Goal: Information Seeking & Learning: Learn about a topic

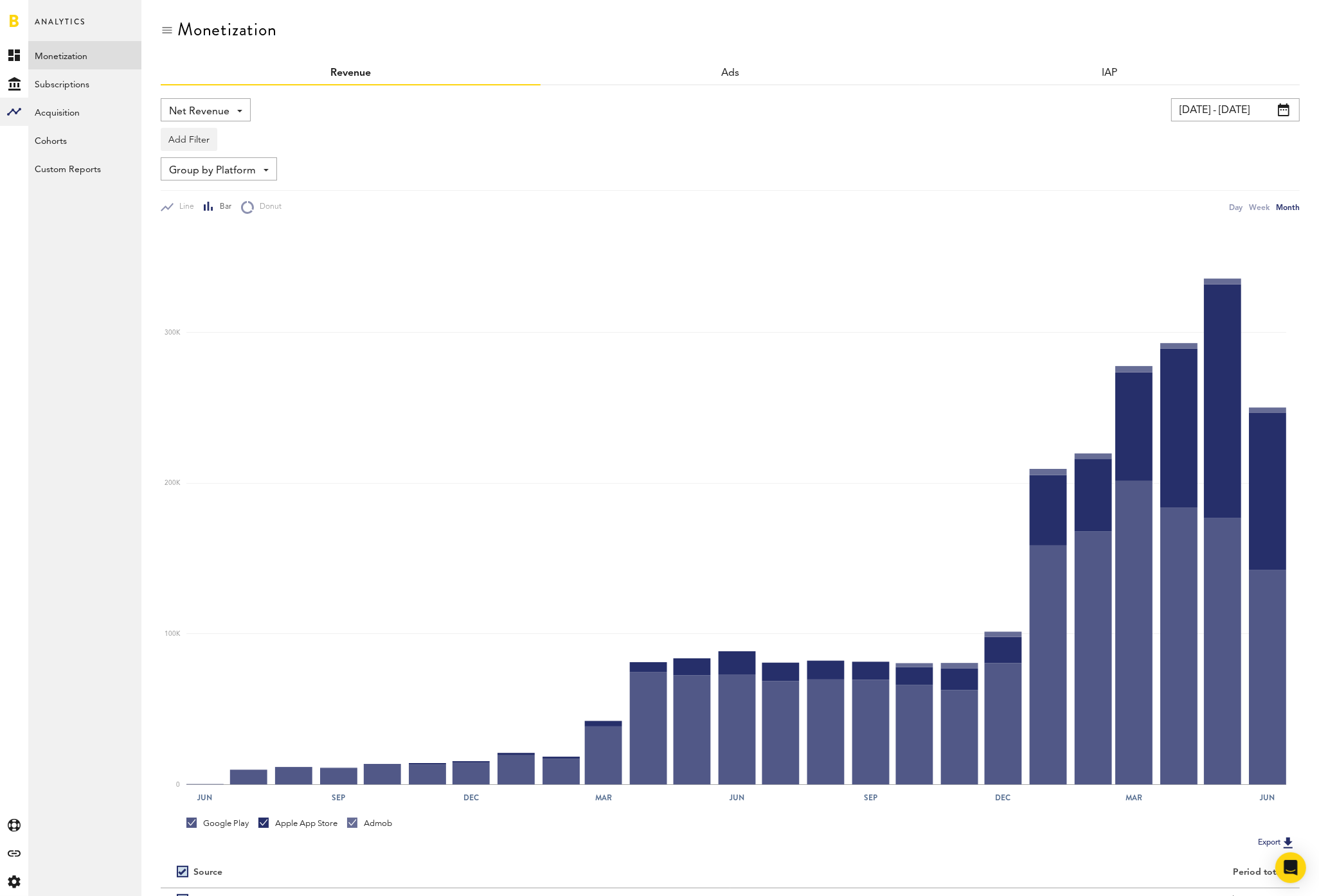
click at [202, 115] on span "Net Revenue" at bounding box center [199, 111] width 60 height 22
click at [228, 168] on span "Gross Revenue" at bounding box center [206, 163] width 64 height 22
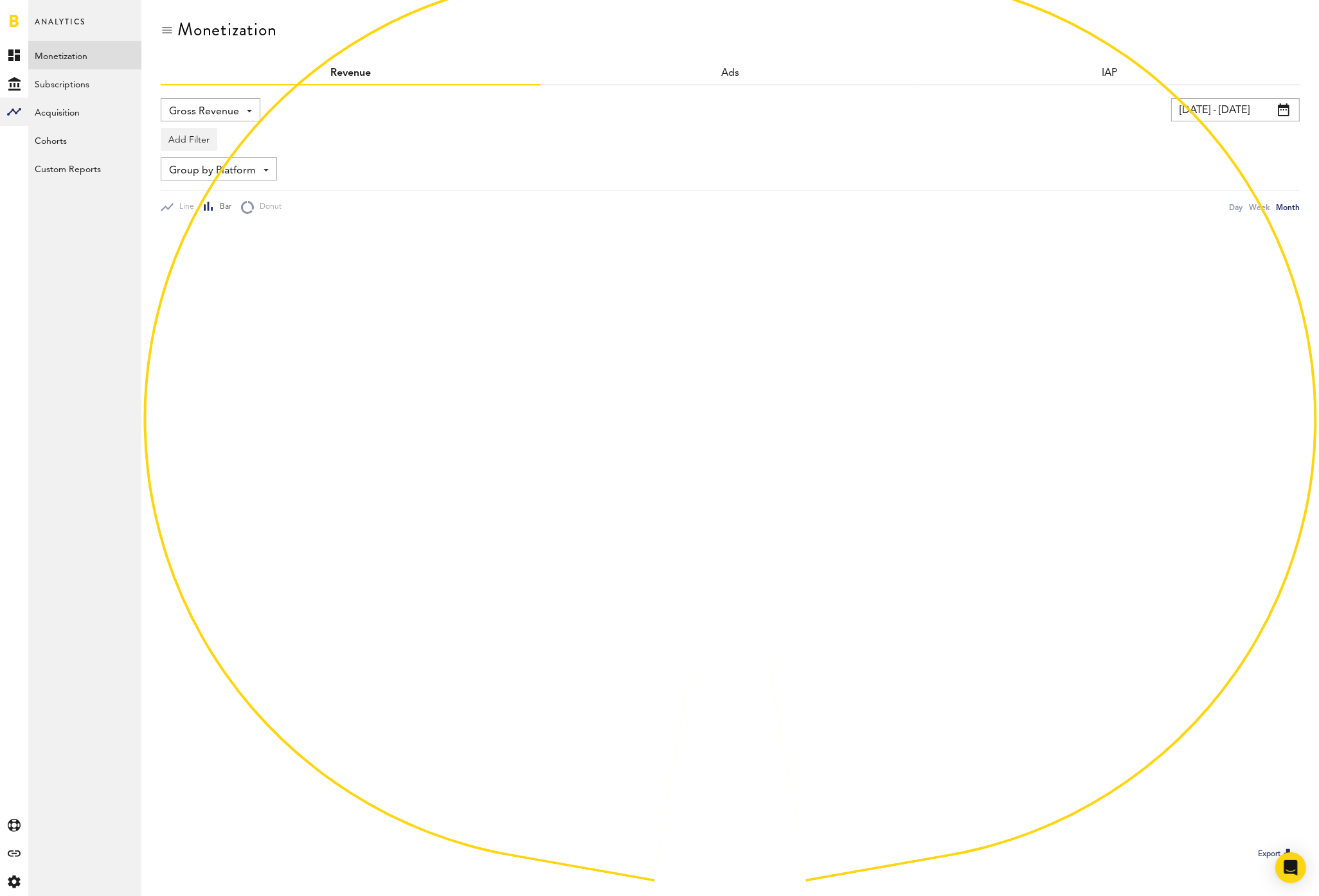
click at [1262, 104] on input "[DATE] - [DATE]" at bounding box center [1236, 110] width 129 height 24
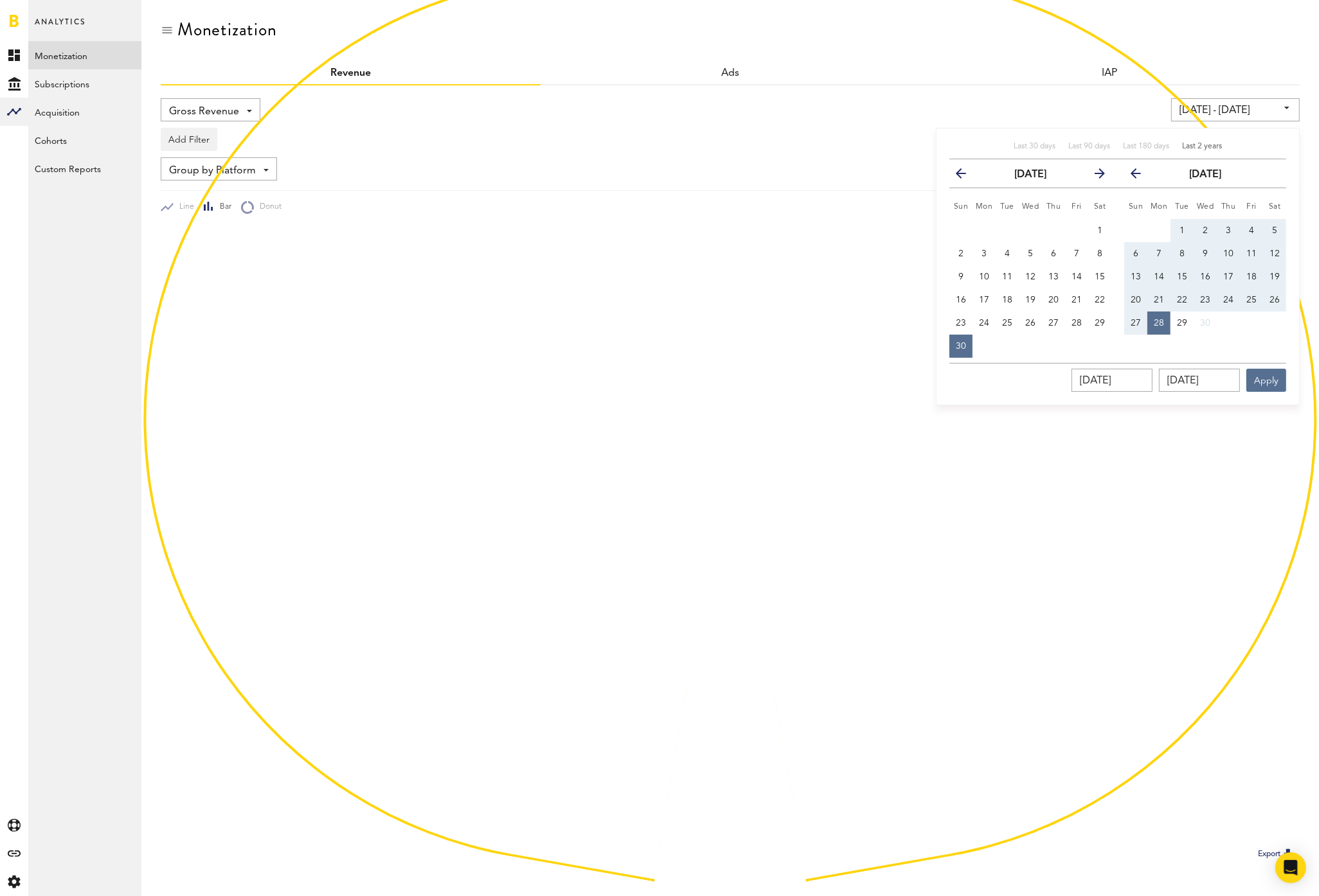
click at [1195, 147] on span "Last 2 years" at bounding box center [1202, 146] width 40 height 8
type input "[DATE] - [DATE]"
type input "[DATE]"
click at [1270, 384] on div at bounding box center [730, 530] width 1140 height 632
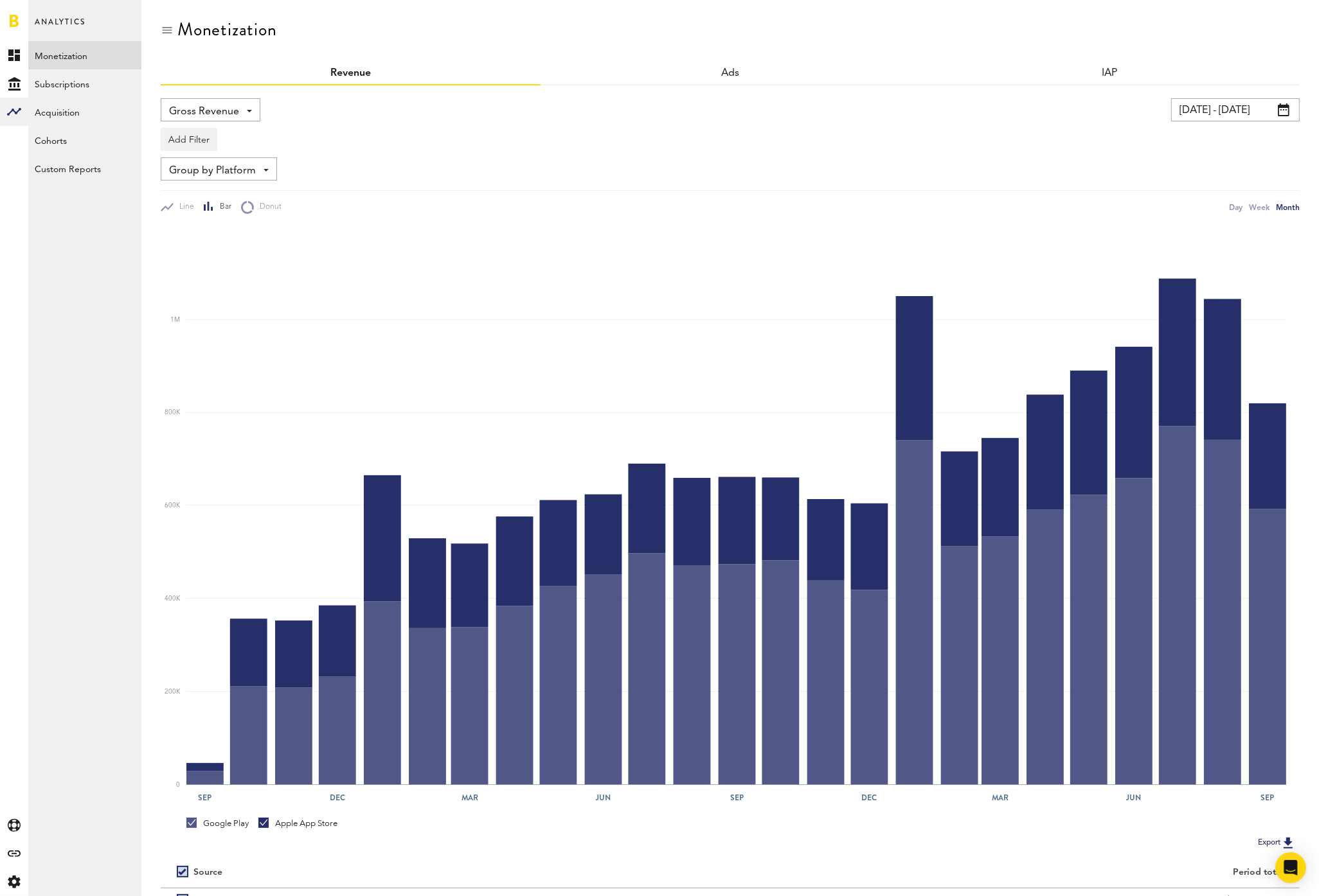
click at [525, 168] on div "Group by Platform Group by Platform Group by Revenue Type Group by App" at bounding box center [730, 169] width 1140 height 24
click at [240, 165] on span "Group by Platform" at bounding box center [213, 171] width 87 height 22
click at [253, 225] on span "Group by Revenue Type" at bounding box center [223, 222] width 99 height 22
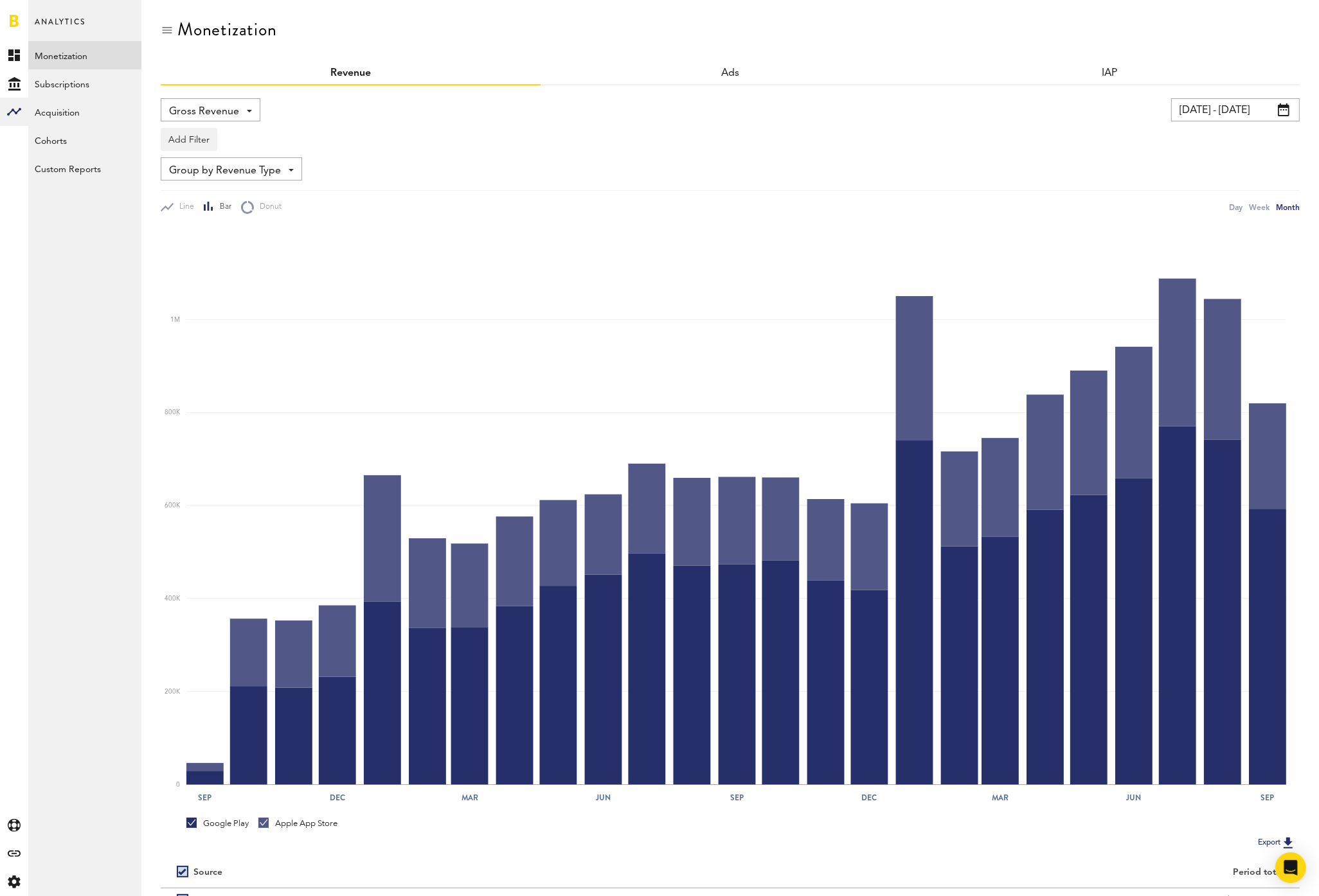
click at [276, 170] on span "Group by Revenue Type" at bounding box center [225, 171] width 112 height 22
click at [249, 203] on span "Group by Platform" at bounding box center [231, 199] width 116 height 22
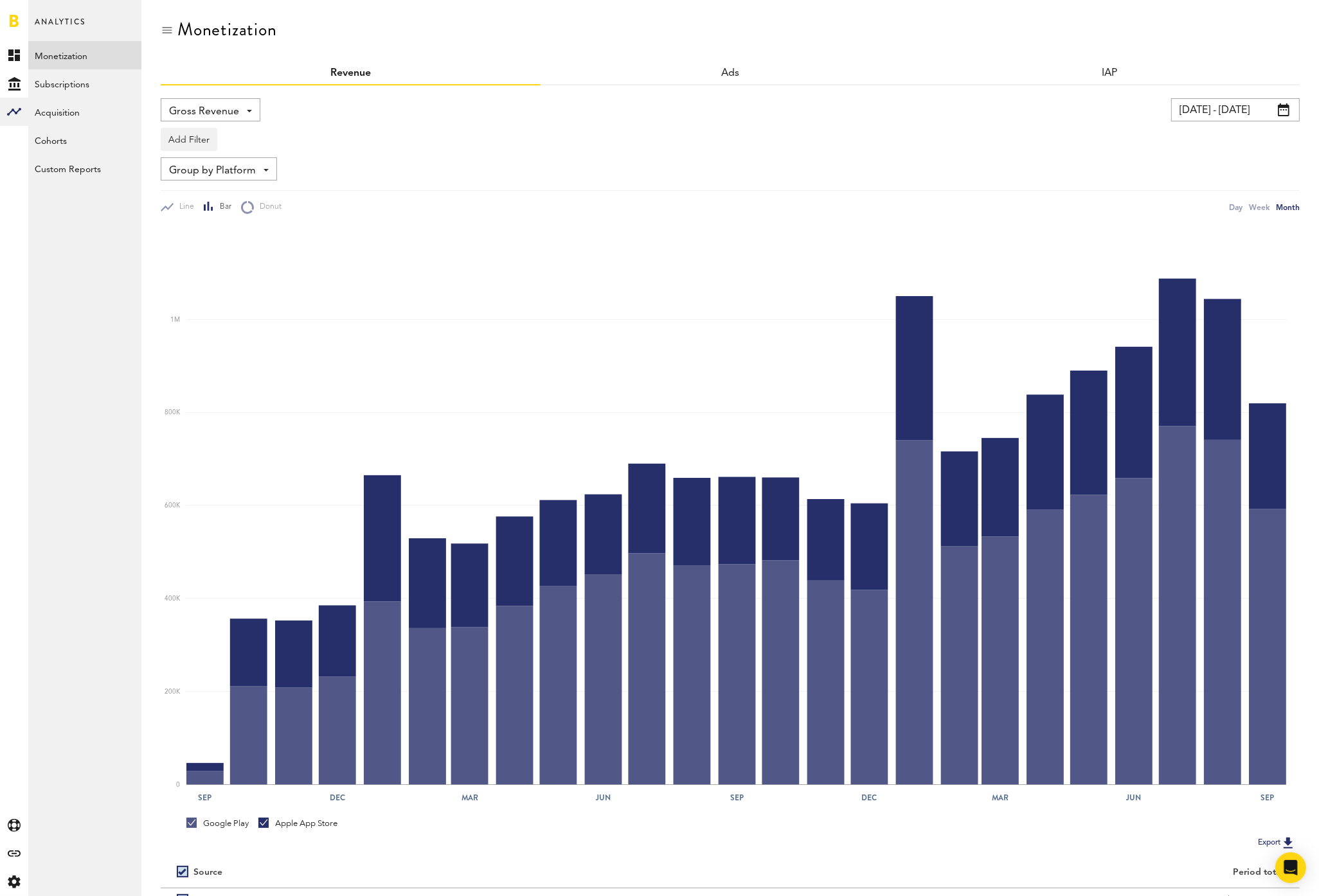
click at [220, 166] on span "Group by Platform" at bounding box center [213, 171] width 87 height 22
click at [207, 107] on span "Gross Revenue" at bounding box center [204, 111] width 70 height 22
click at [64, 84] on link "Subscriptions" at bounding box center [85, 84] width 113 height 28
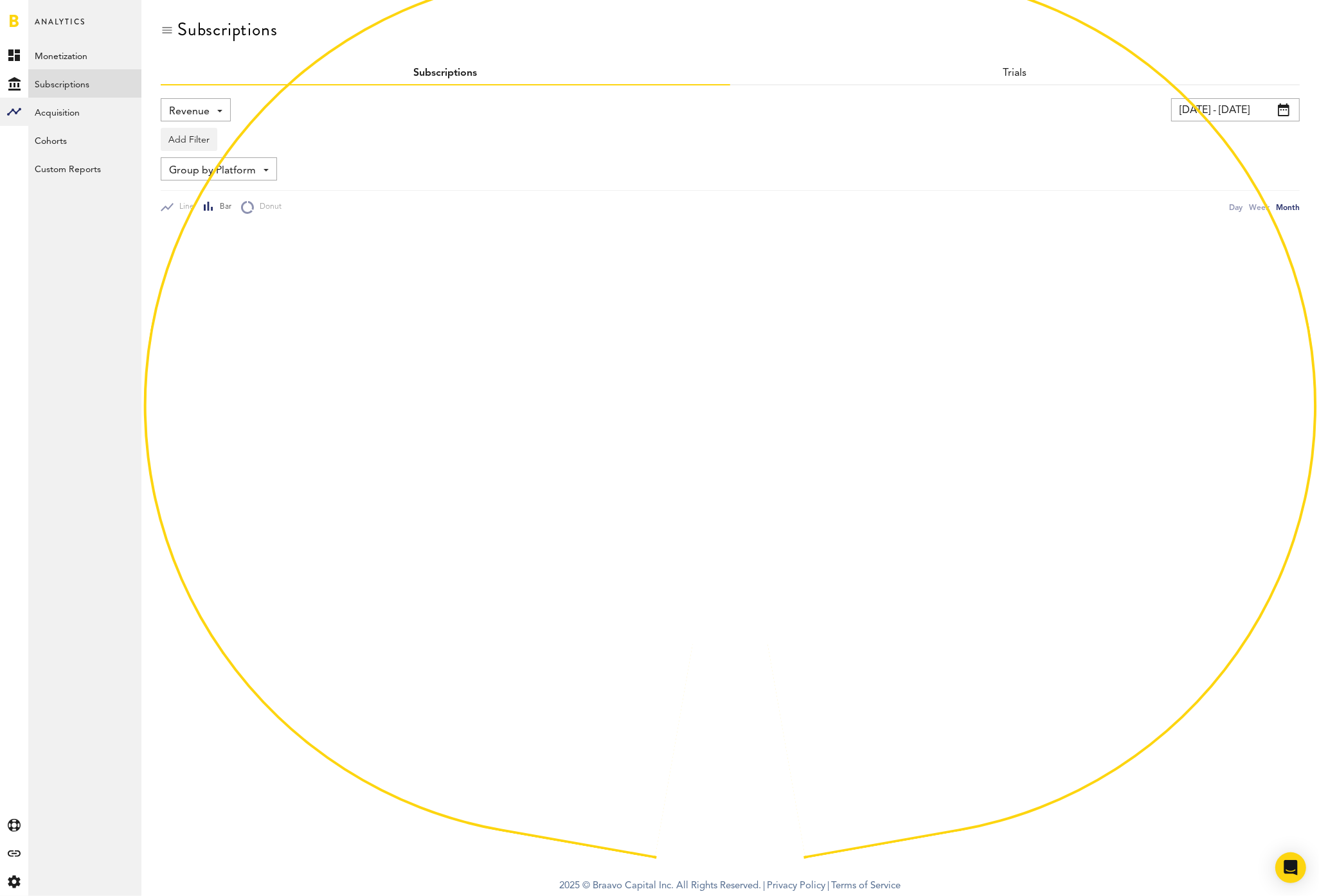
click at [198, 106] on span "Revenue" at bounding box center [189, 111] width 40 height 22
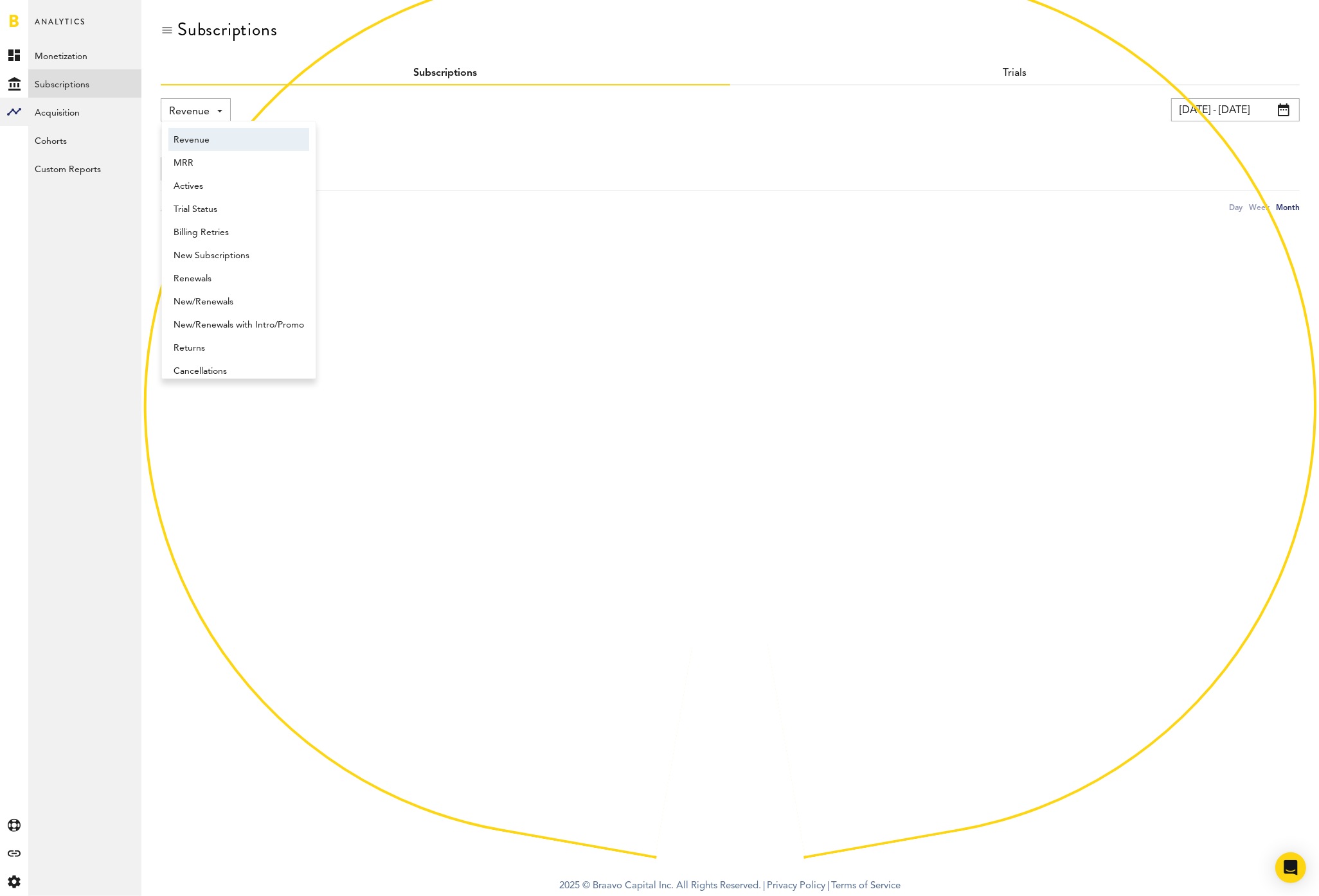
scroll to position [6, 0]
click at [227, 165] on span "MRR" at bounding box center [239, 157] width 131 height 22
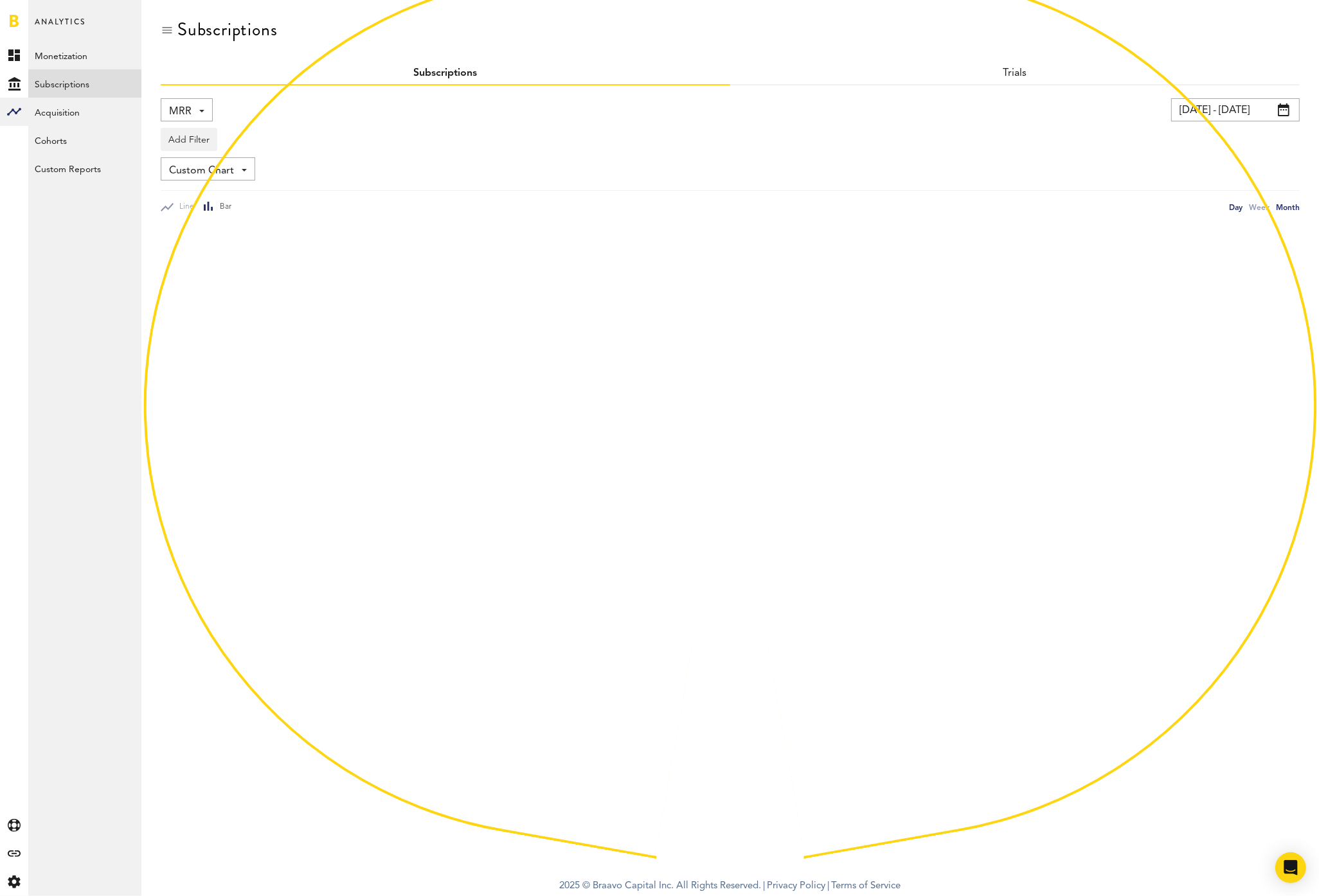
click at [1242, 202] on div "Day" at bounding box center [1235, 206] width 13 height 13
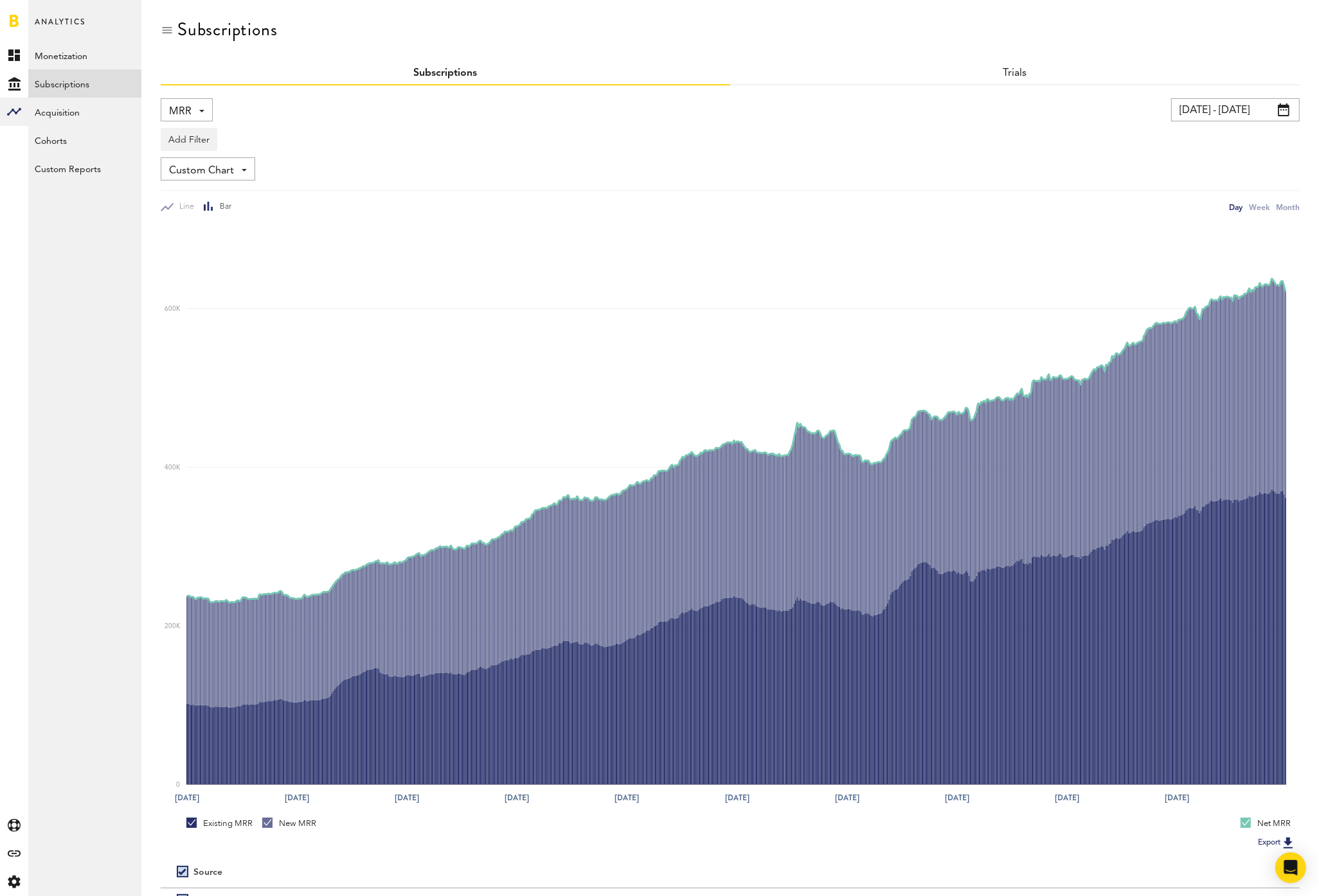
click at [183, 116] on span "MRR" at bounding box center [180, 111] width 23 height 22
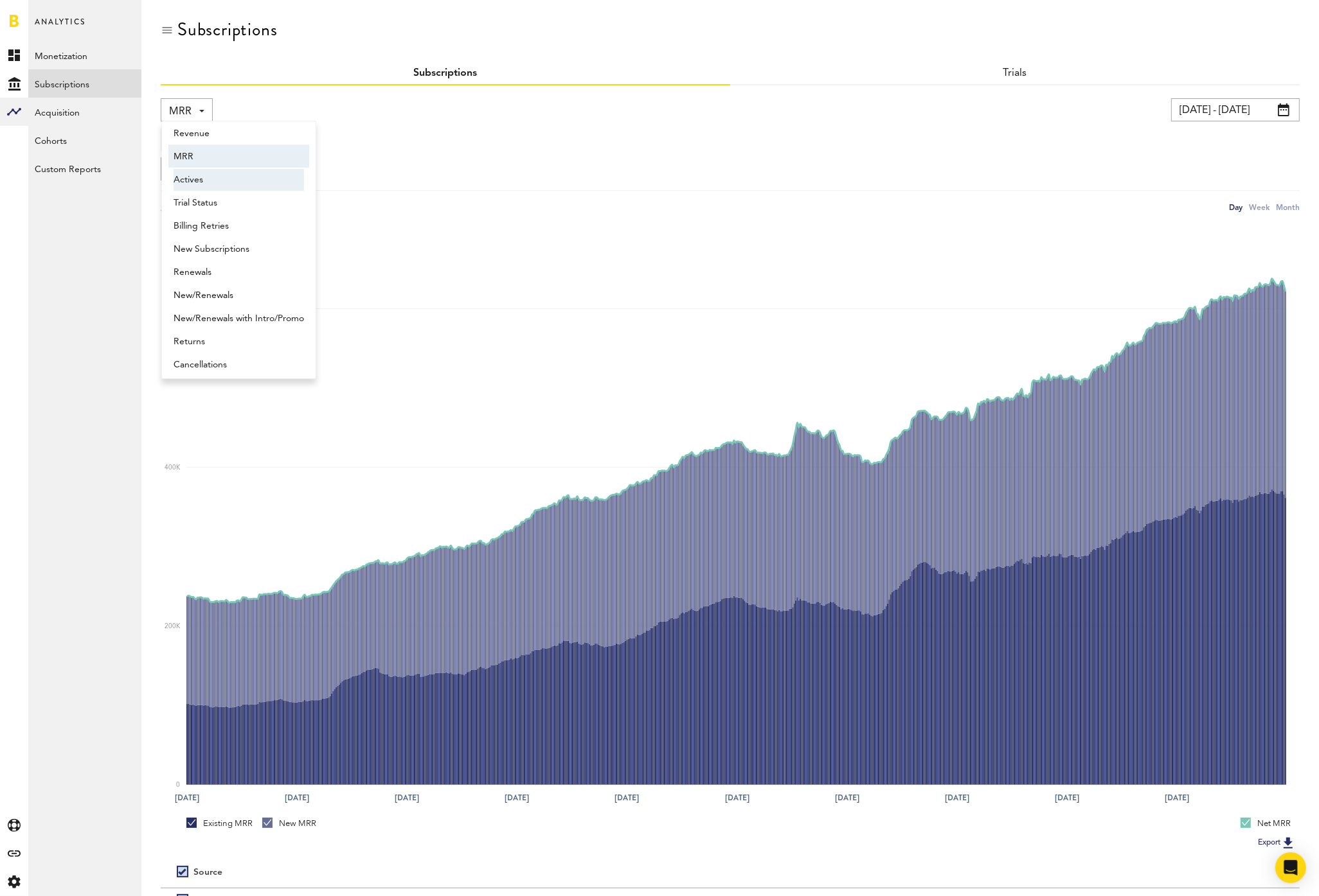
scroll to position [10, 0]
click at [267, 340] on span "Returns" at bounding box center [239, 338] width 131 height 22
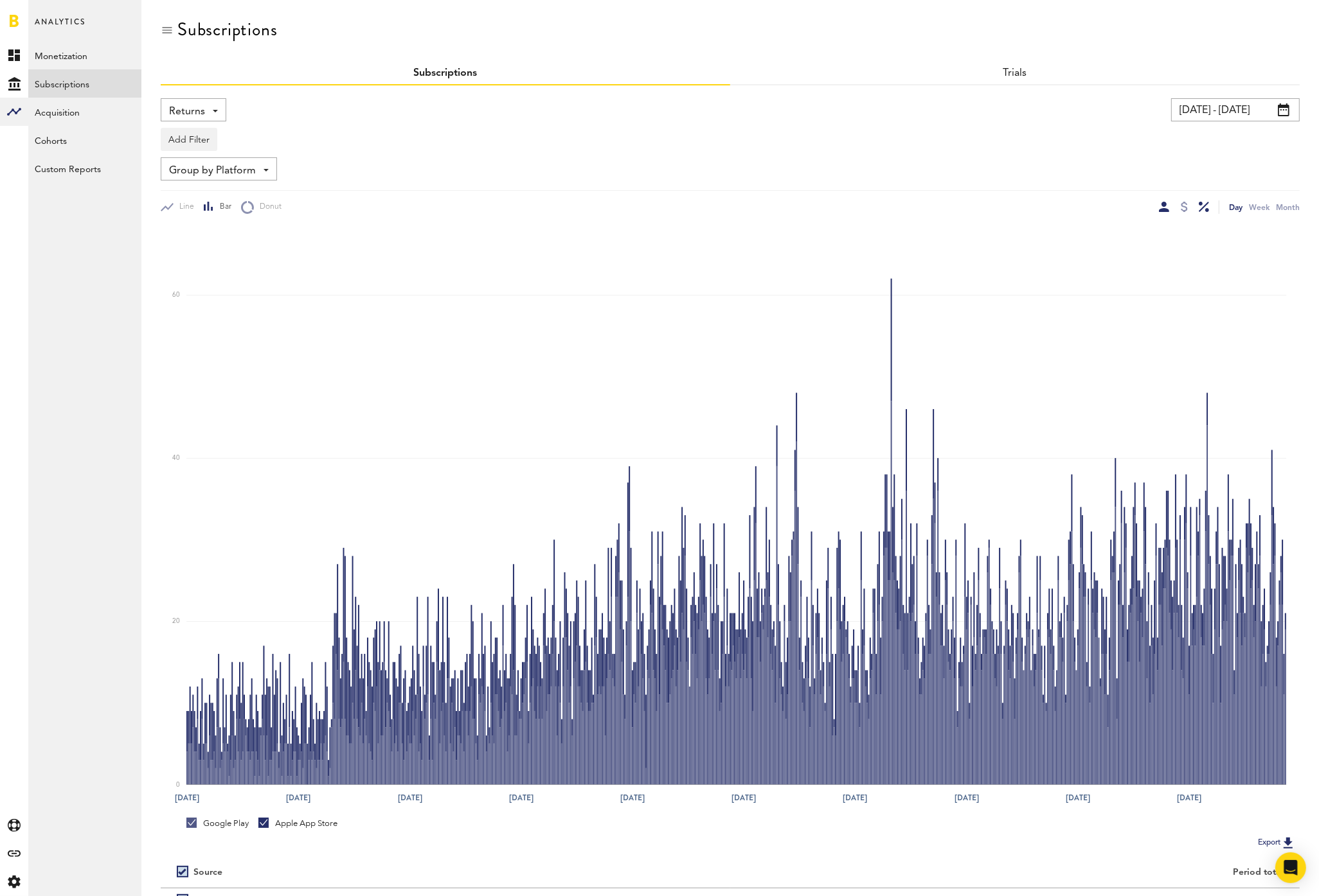
click at [1204, 207] on div at bounding box center [1204, 207] width 10 height 10
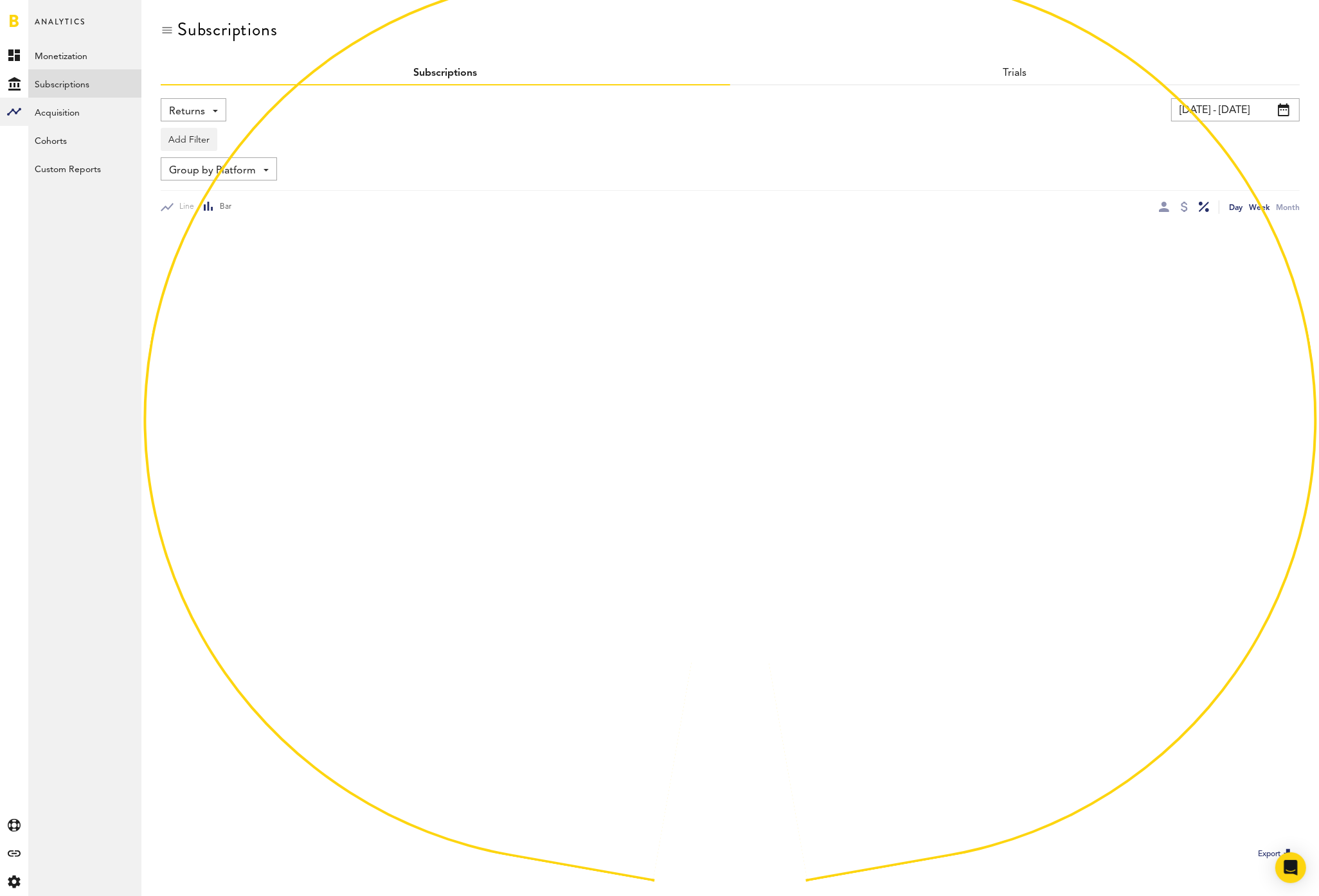
click at [1261, 207] on div "Week" at bounding box center [1260, 206] width 21 height 13
click at [1285, 208] on div "Month" at bounding box center [1288, 206] width 24 height 13
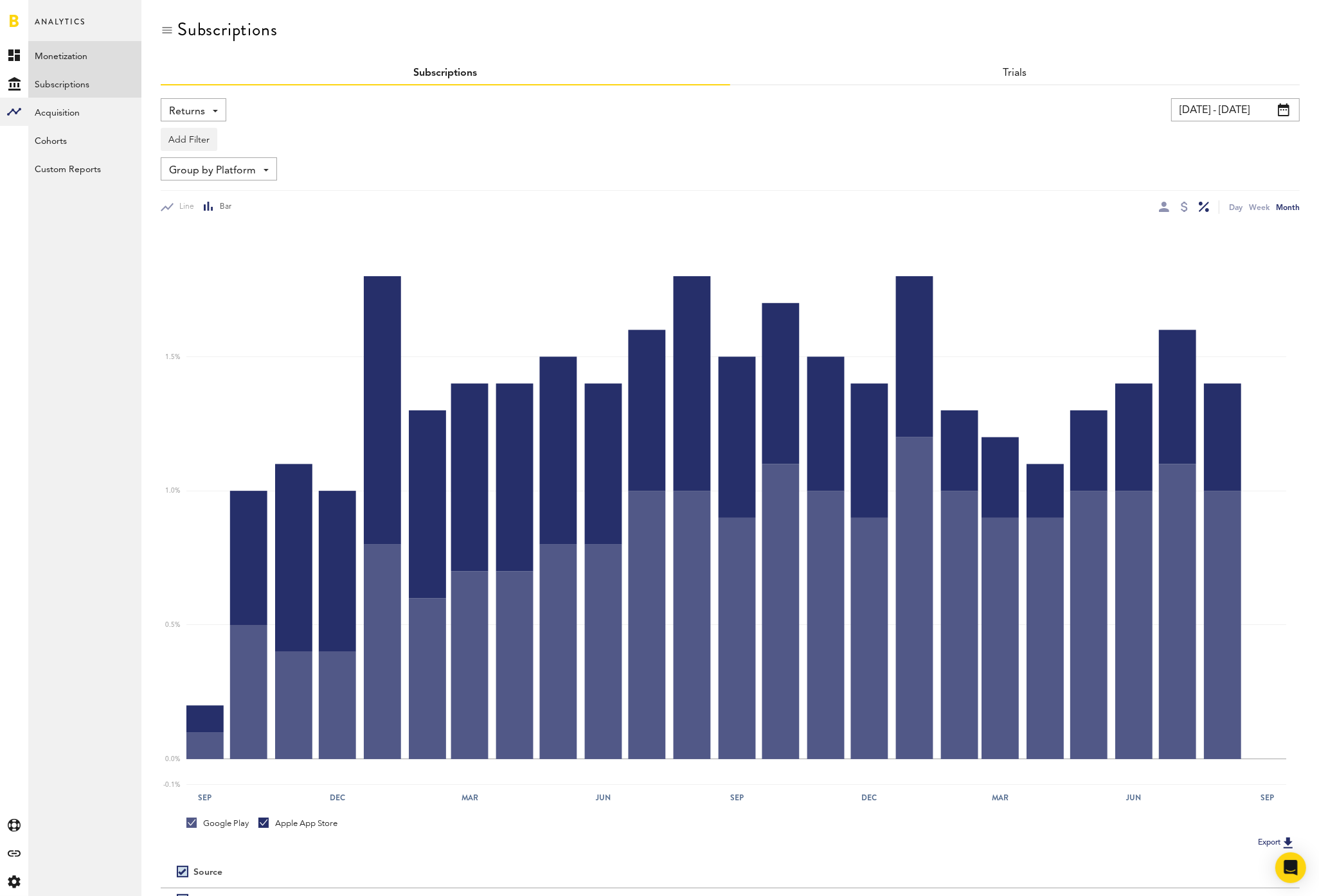
click at [58, 51] on link "Monetization" at bounding box center [85, 55] width 113 height 28
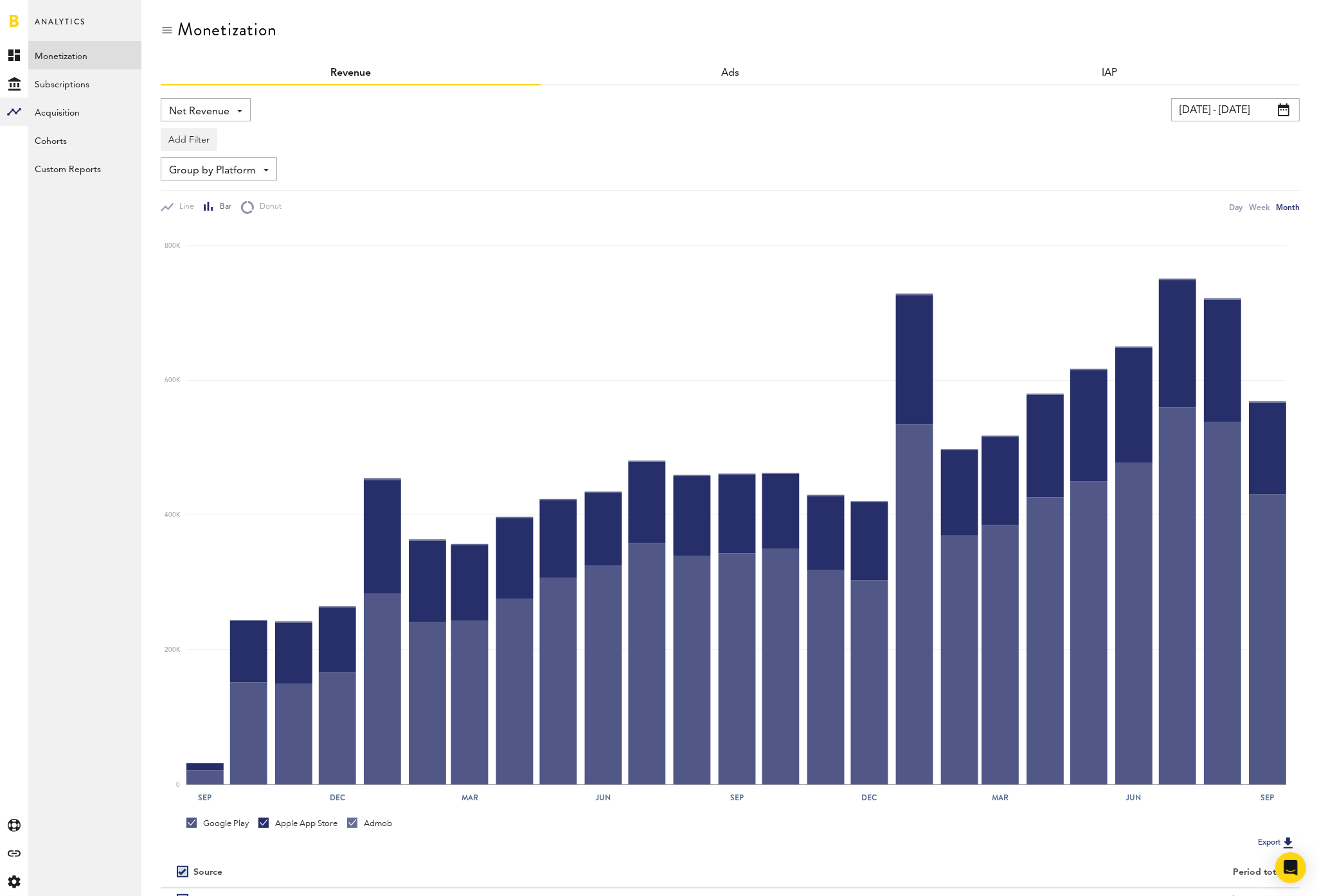
click at [64, 58] on link "Monetization" at bounding box center [85, 55] width 113 height 28
click at [13, 63] on link "Created with Sketch." at bounding box center [14, 55] width 28 height 28
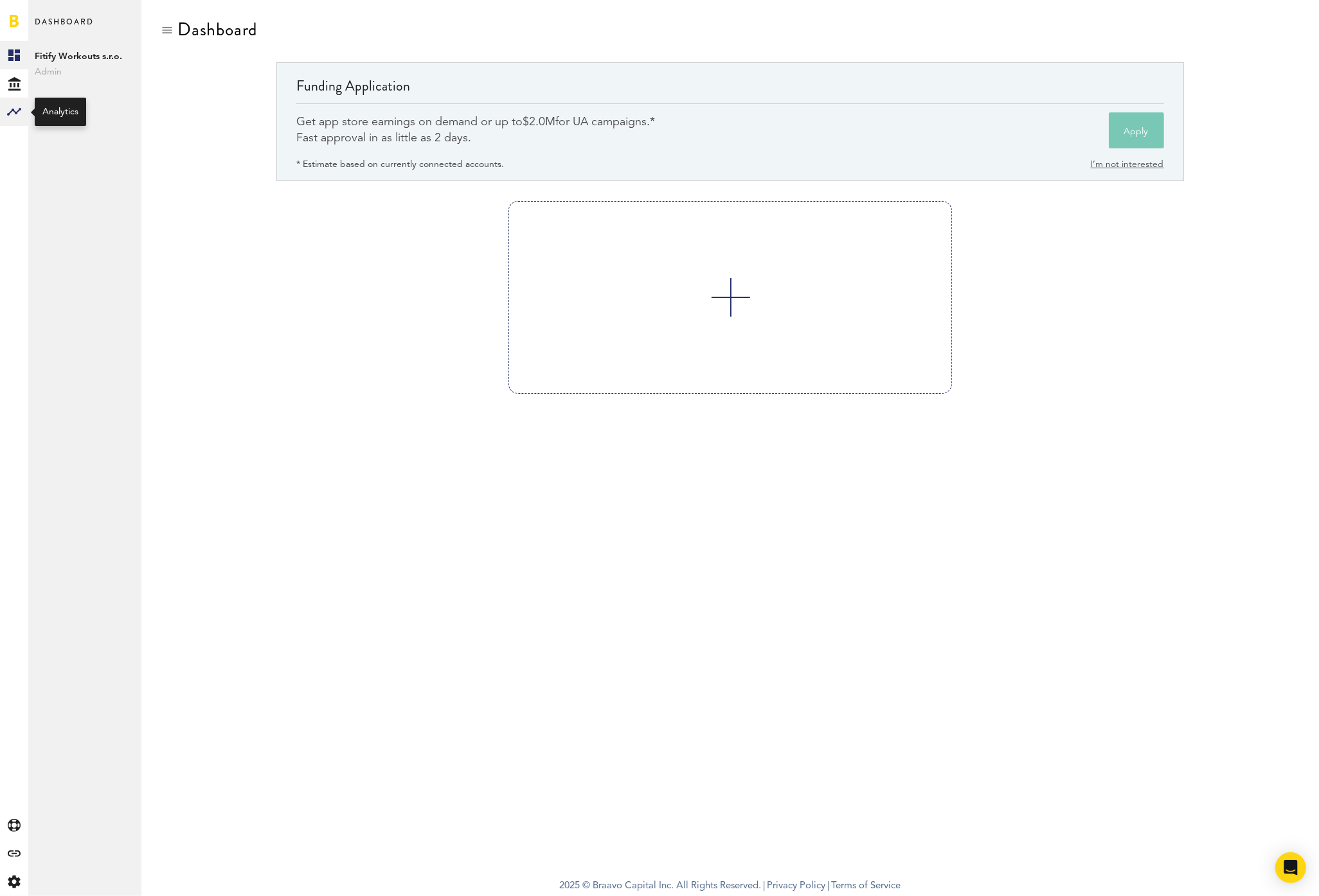
click at [11, 112] on rect at bounding box center [14, 112] width 16 height 16
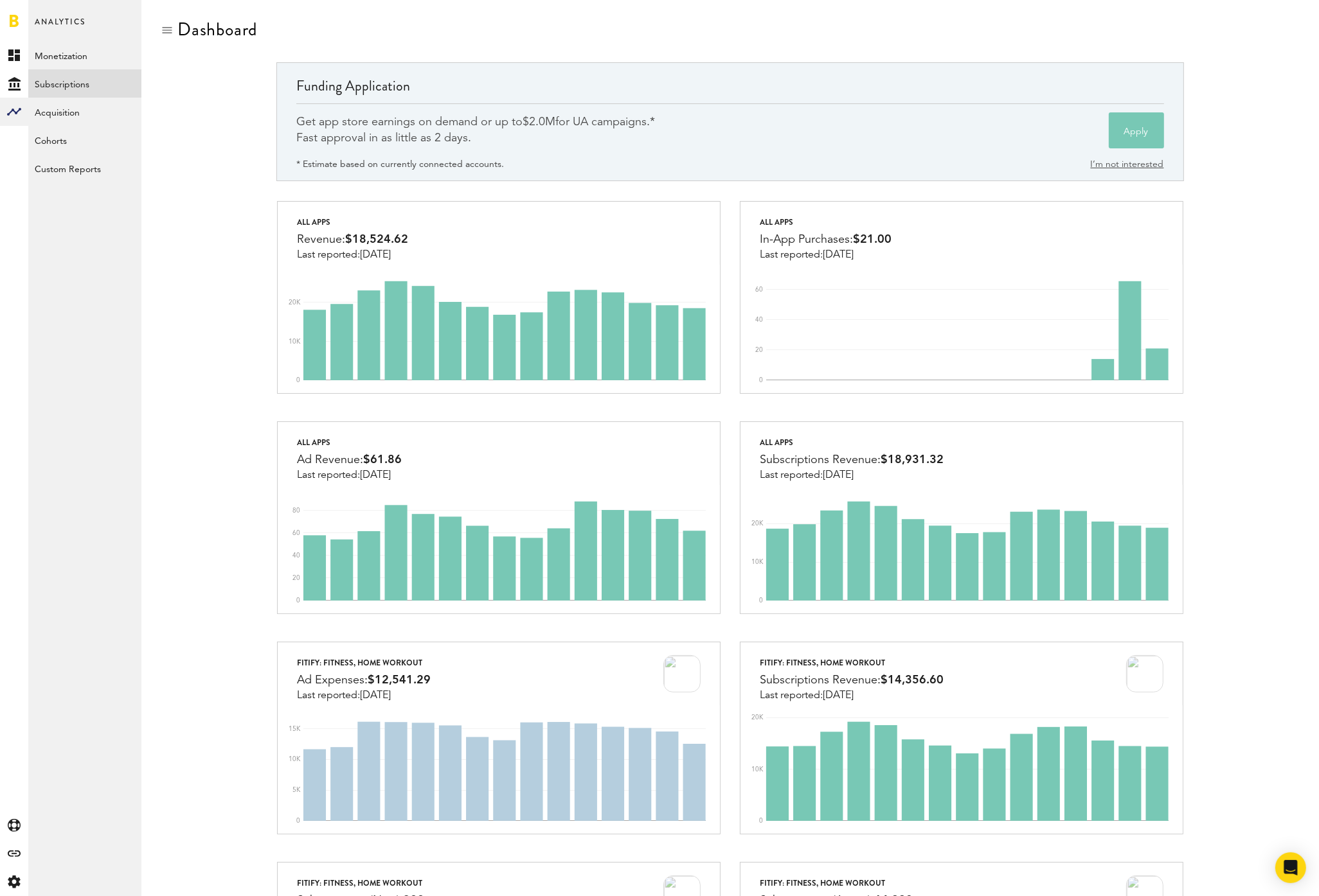
click at [78, 85] on link "Subscriptions" at bounding box center [85, 84] width 113 height 28
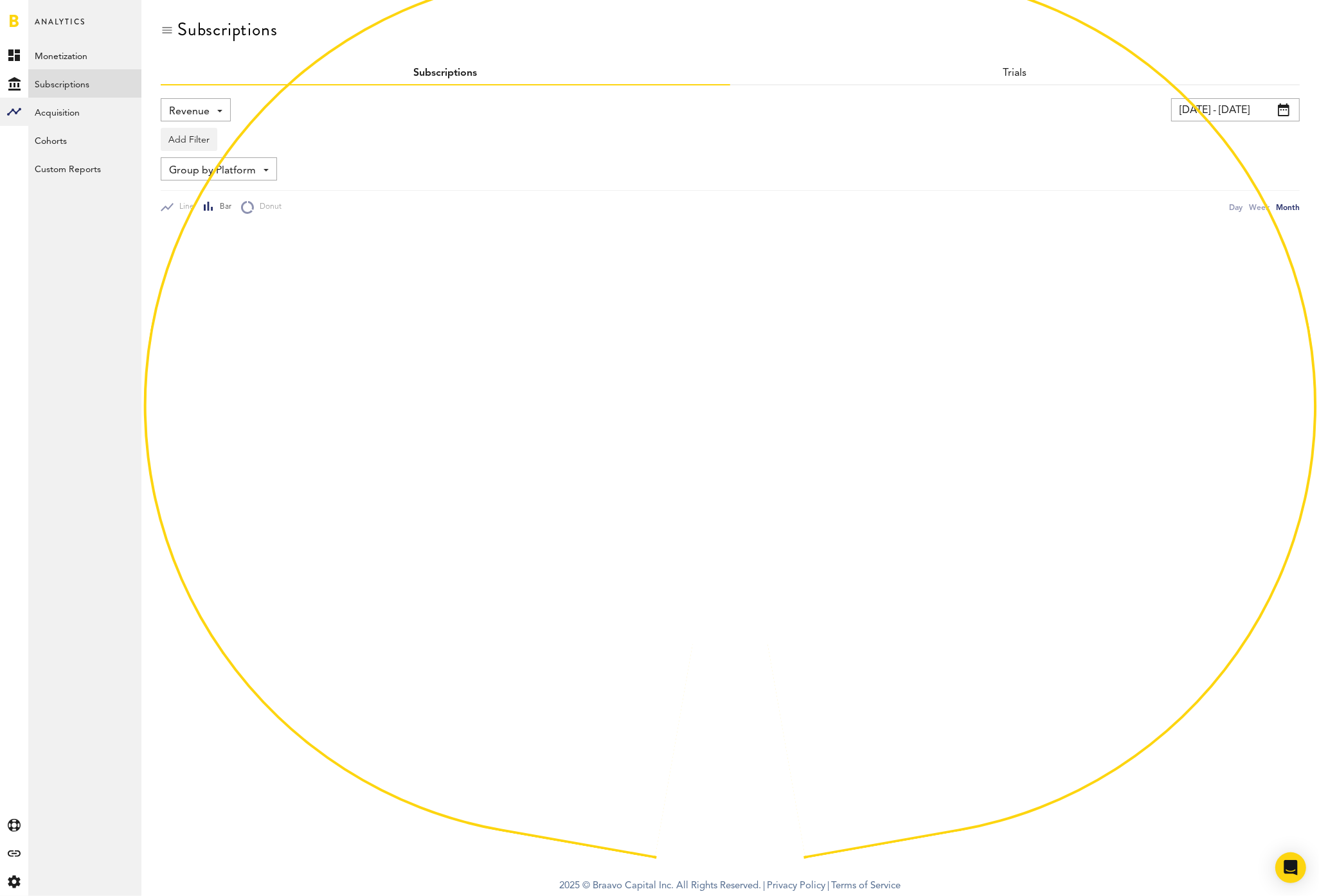
click at [227, 106] on div "Revenue Revenue MRR Actives Trial Status Billing Retries New Subscriptions Rene…" at bounding box center [195, 110] width 70 height 24
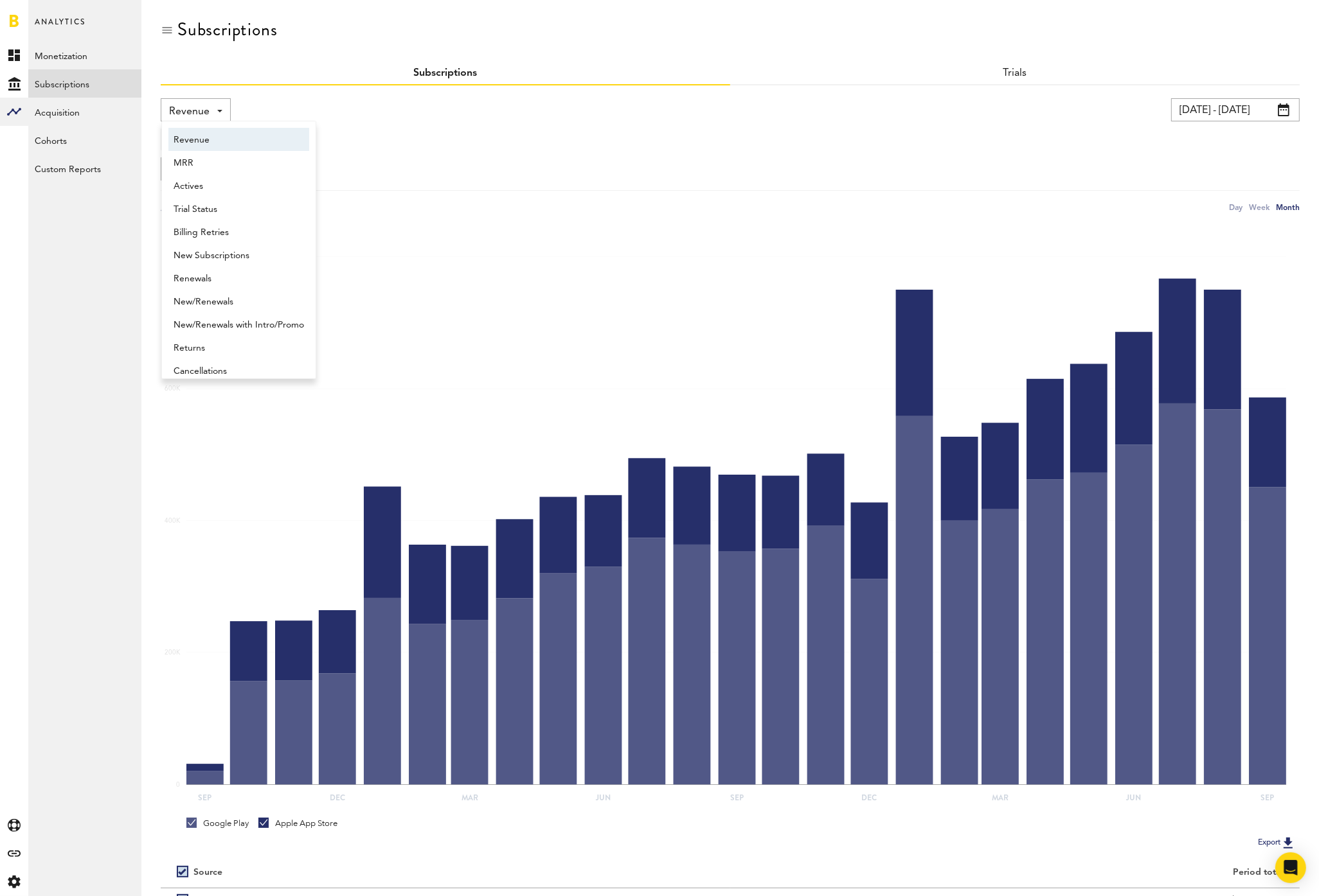
scroll to position [6, 0]
click at [67, 47] on link "Monetization" at bounding box center [85, 55] width 113 height 28
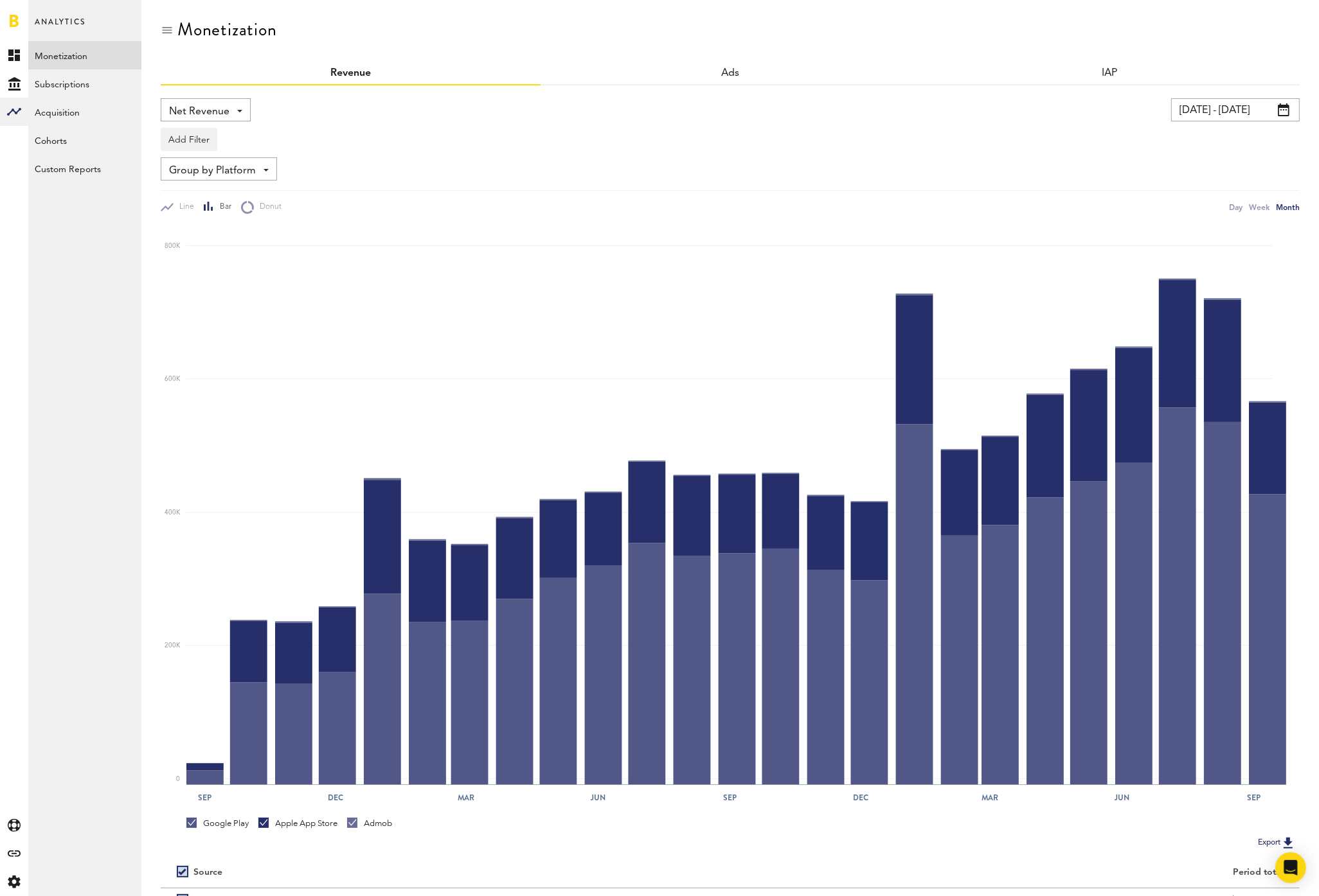
click at [232, 121] on div "Add Filter Platforms Apps" at bounding box center [730, 136] width 1140 height 30
click at [232, 105] on div "Net Revenue Net Revenue Gross Revenue Profit" at bounding box center [205, 110] width 90 height 24
click at [220, 179] on span "Profit" at bounding box center [206, 185] width 64 height 22
